Goal: Task Accomplishment & Management: Use online tool/utility

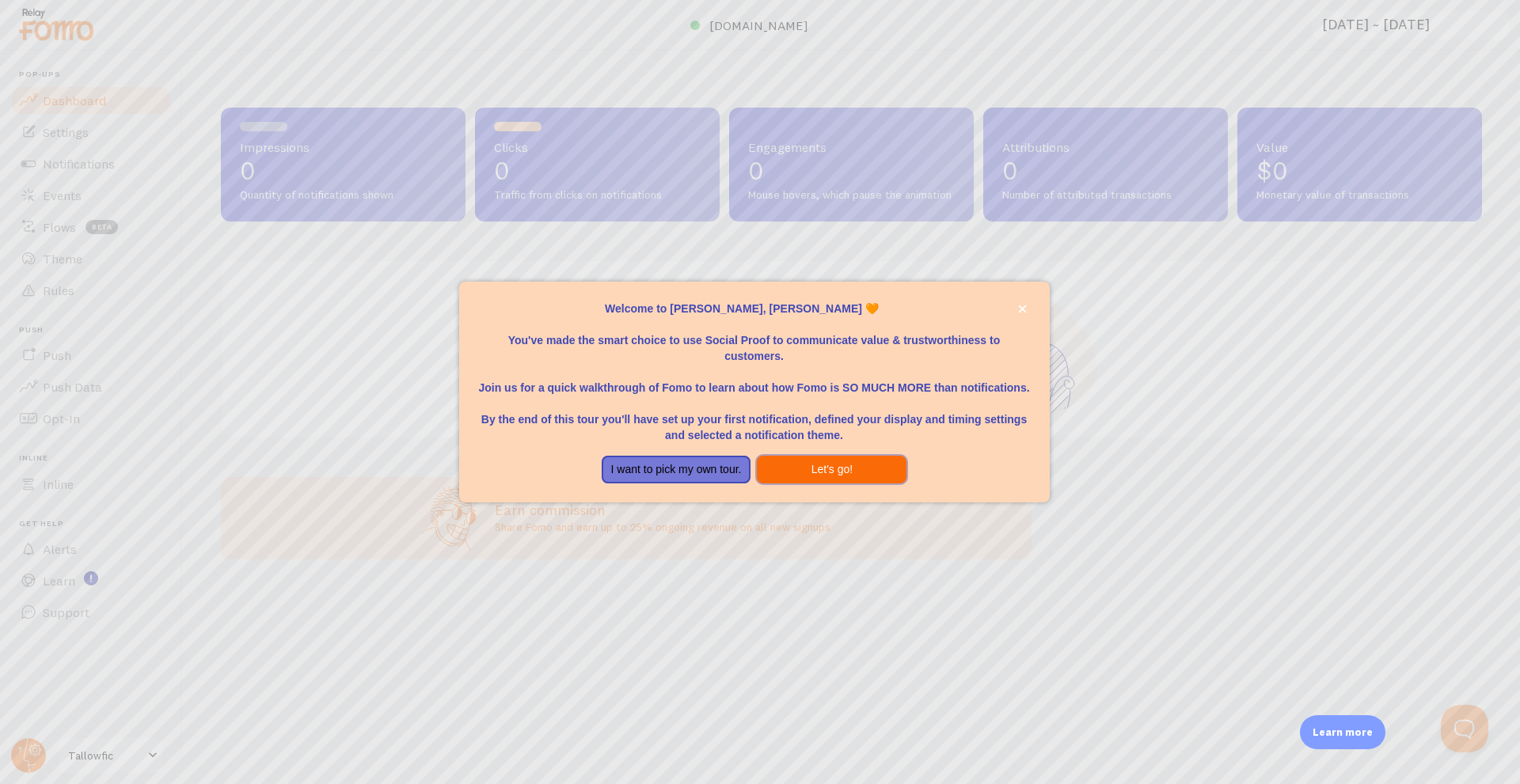
click at [806, 469] on button "Let's go!" at bounding box center [831, 470] width 150 height 29
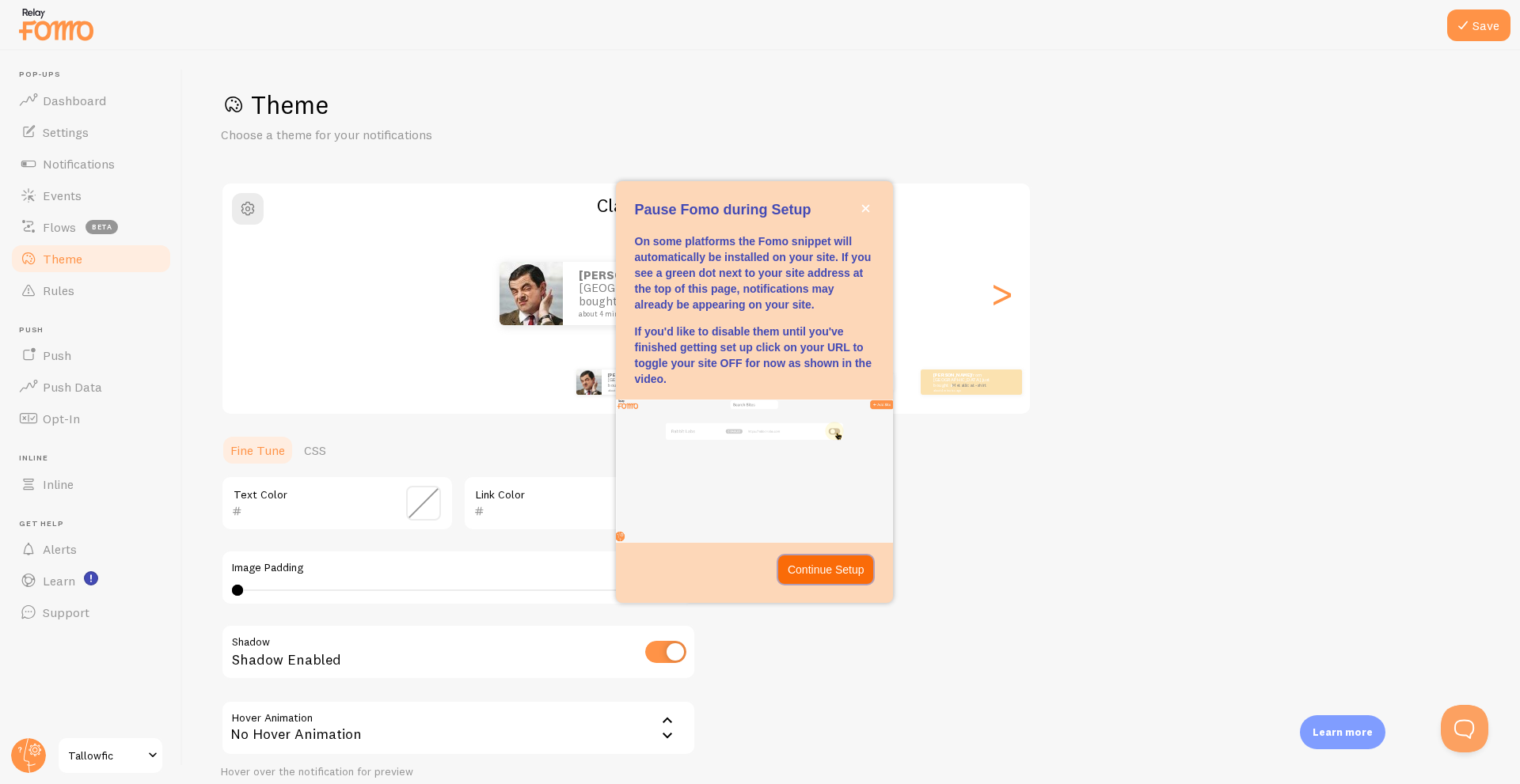
click at [797, 562] on p "Continue Setup" at bounding box center [826, 570] width 77 height 16
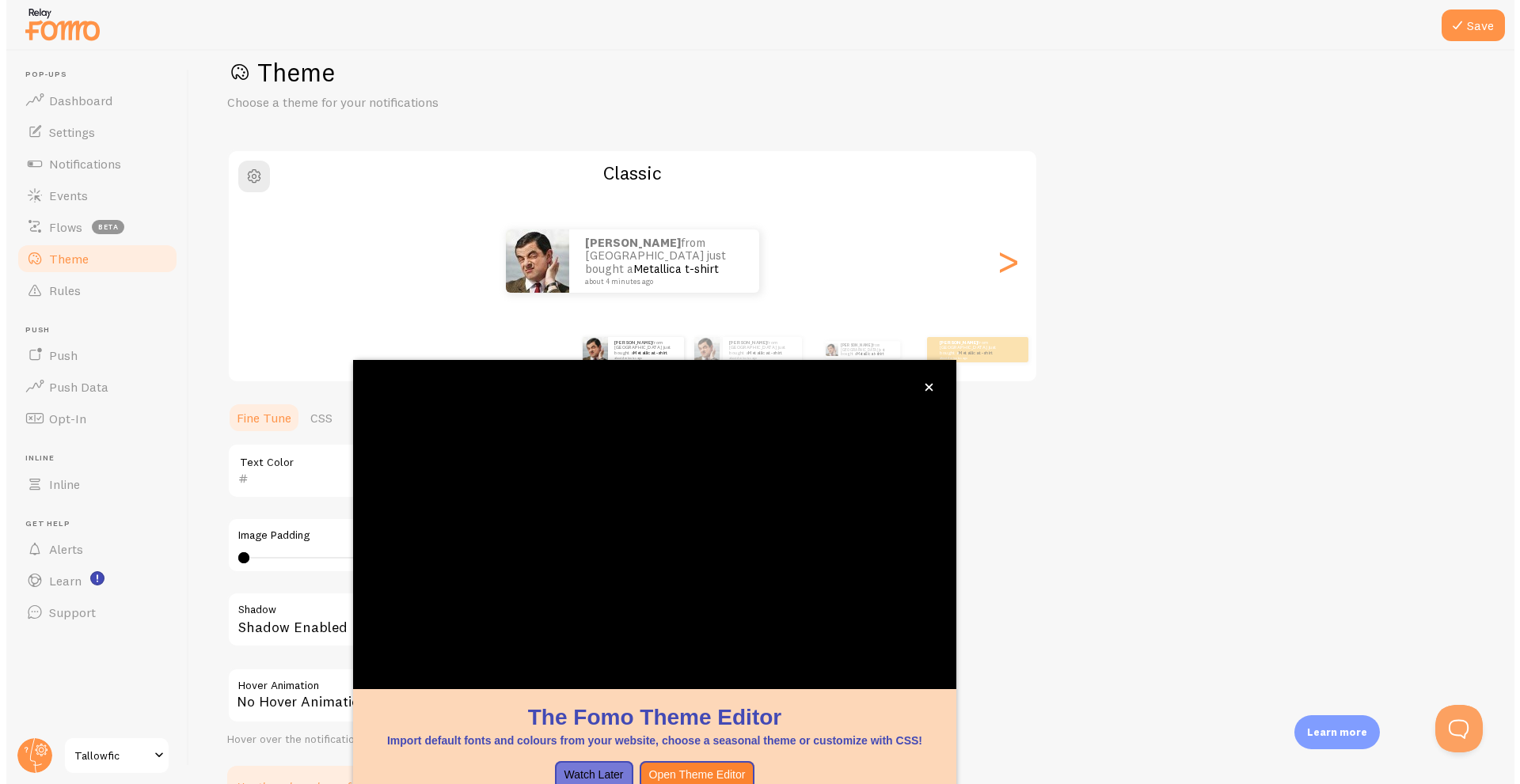
scroll to position [32, 0]
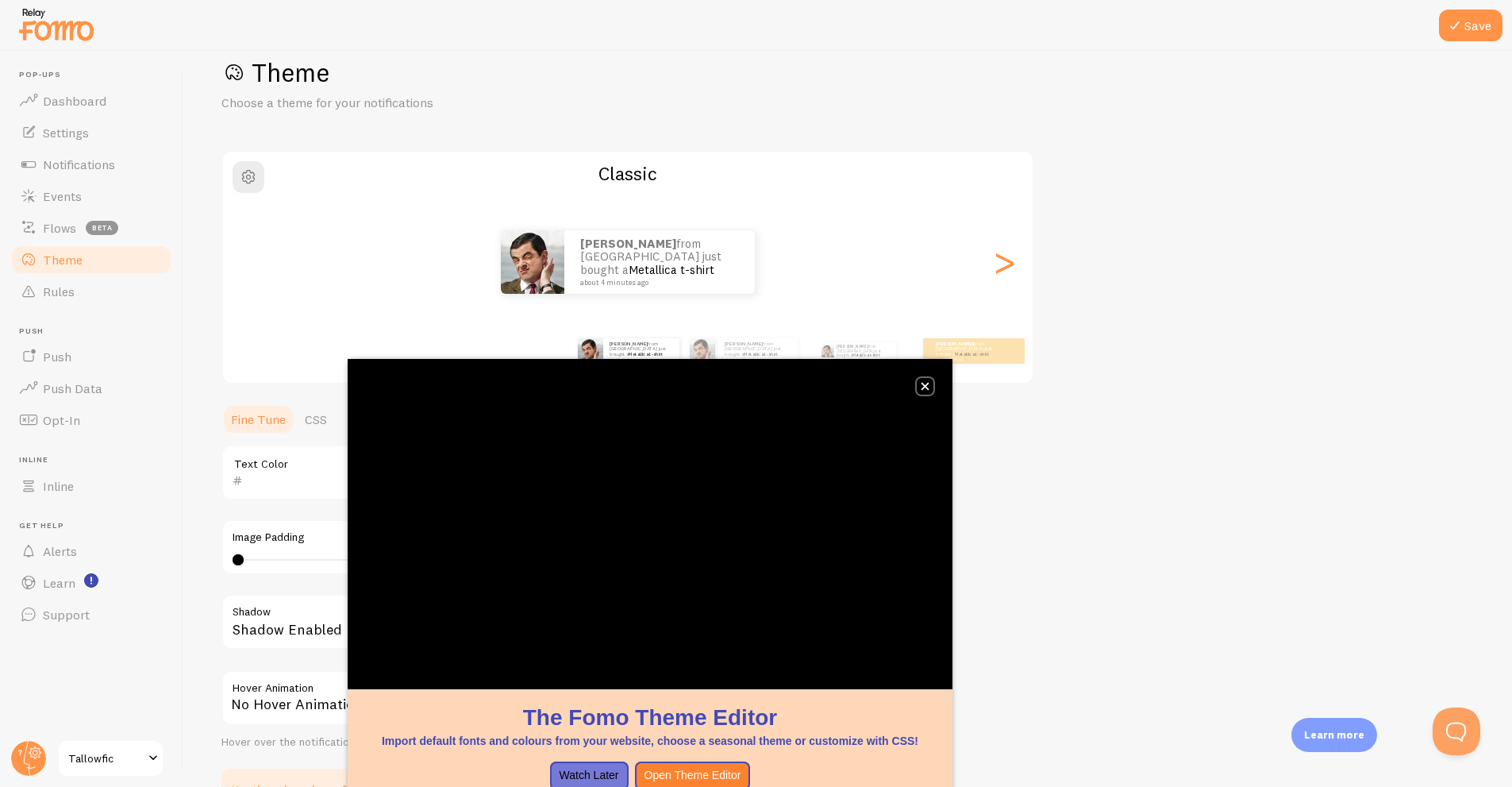
click at [932, 384] on button "close," at bounding box center [924, 386] width 17 height 17
click at [931, 384] on button "close," at bounding box center [924, 386] width 17 height 17
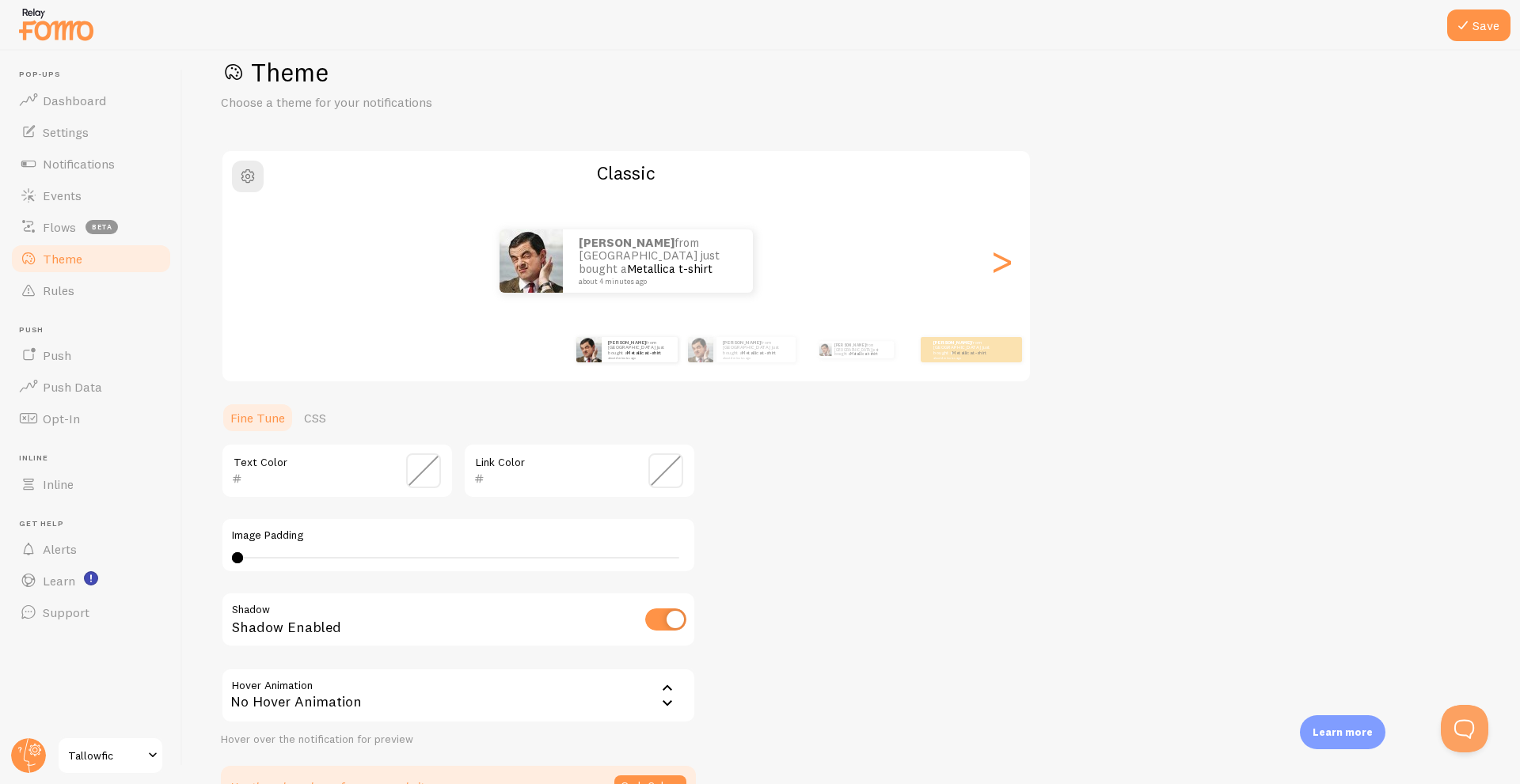
click at [769, 250] on div "[PERSON_NAME] from [GEOGRAPHIC_DATA] just bought a Metallica t-shirt about 4 mi…" at bounding box center [625, 261] width 807 height 64
click at [945, 263] on div "[PERSON_NAME] from [GEOGRAPHIC_DATA] just bought a Metallica t-shirt about 4 mi…" at bounding box center [625, 261] width 807 height 64
click at [985, 263] on div "[PERSON_NAME] from [GEOGRAPHIC_DATA] just bought a Metallica t-shirt about 4 mi…" at bounding box center [625, 261] width 807 height 64
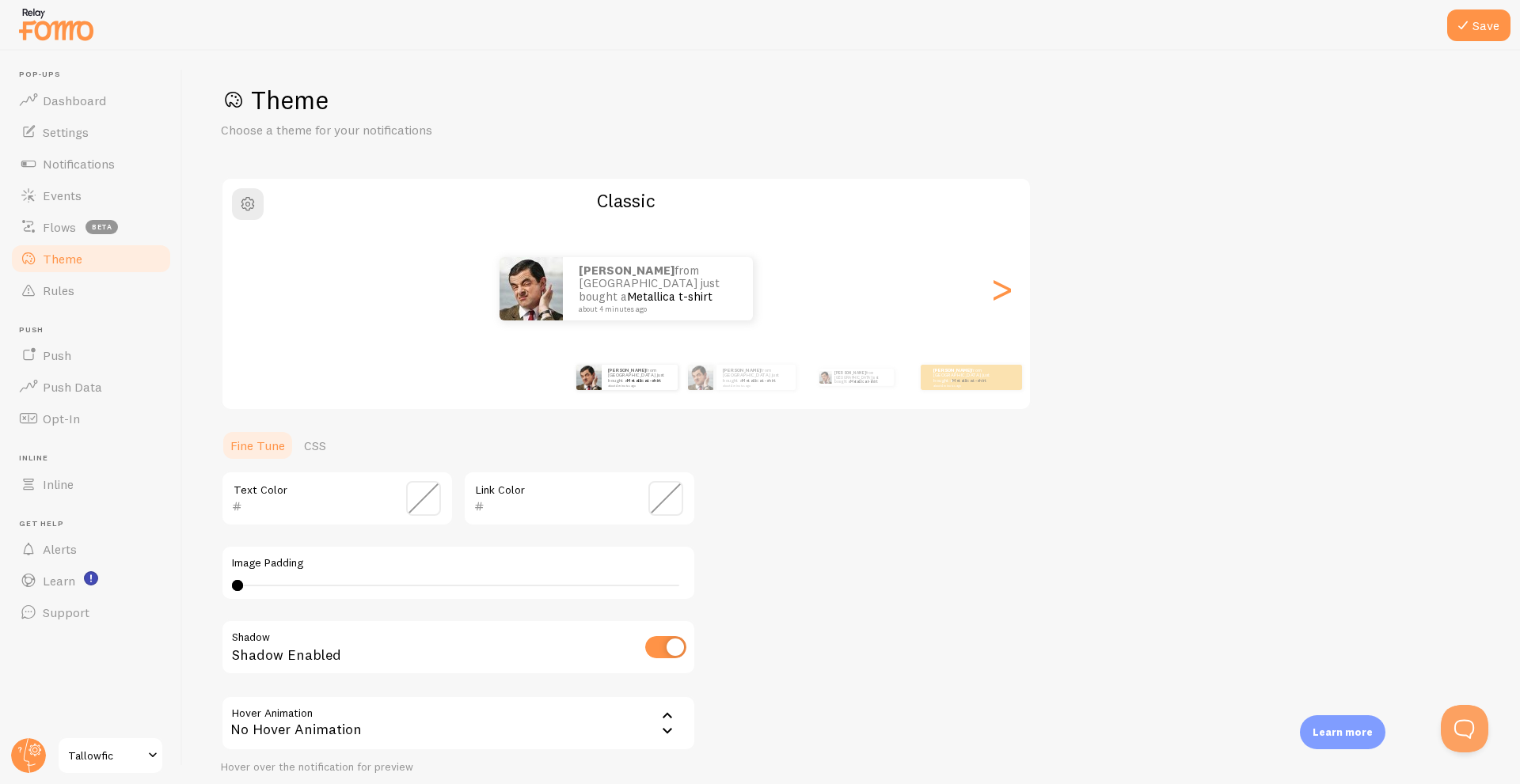
scroll to position [0, 0]
